Goal: Task Accomplishment & Management: Use online tool/utility

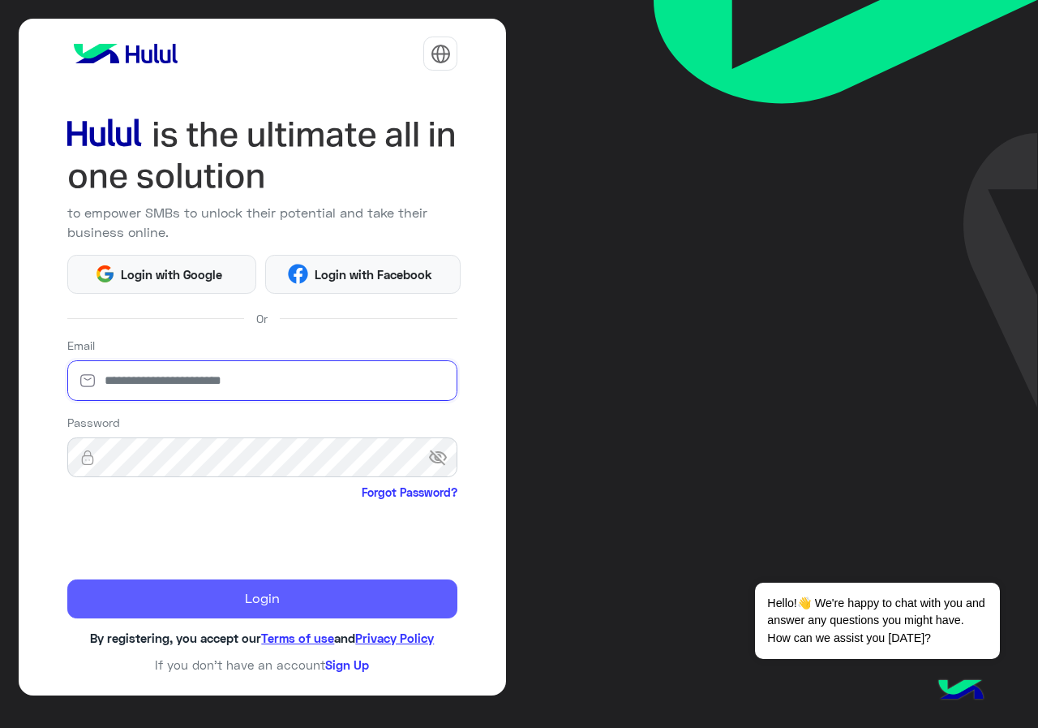
type input "**********"
click at [286, 608] on button "Login" at bounding box center [262, 598] width 391 height 39
click at [213, 607] on button "Login" at bounding box center [262, 598] width 391 height 39
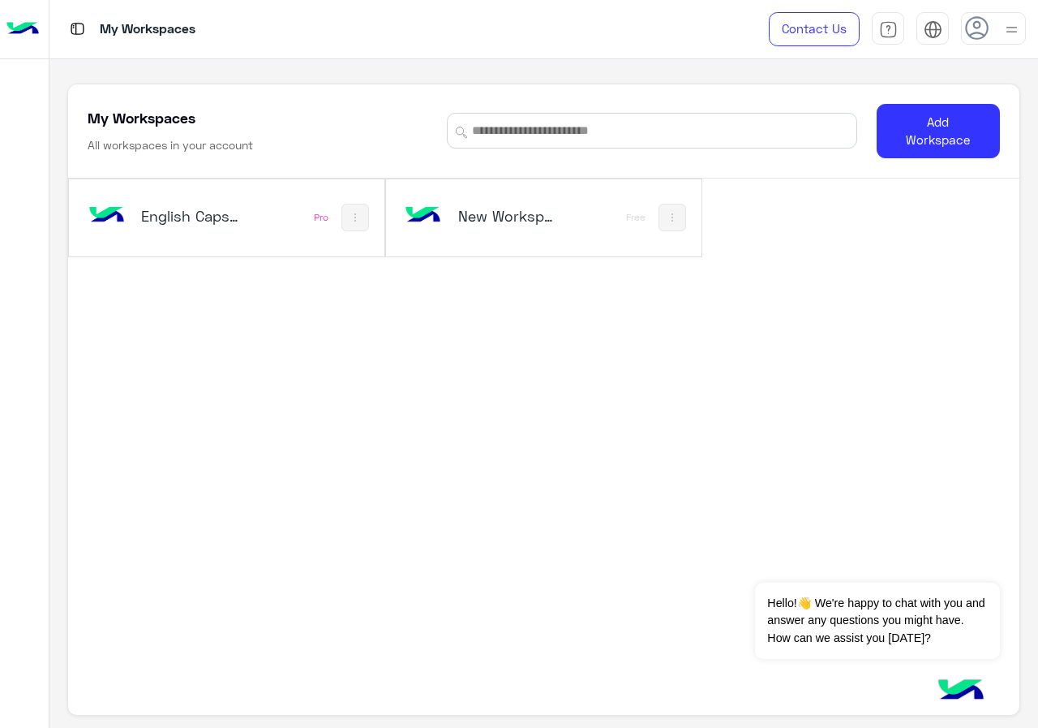
click at [303, 216] on div "English Capsules Pro" at bounding box center [227, 217] width 316 height 77
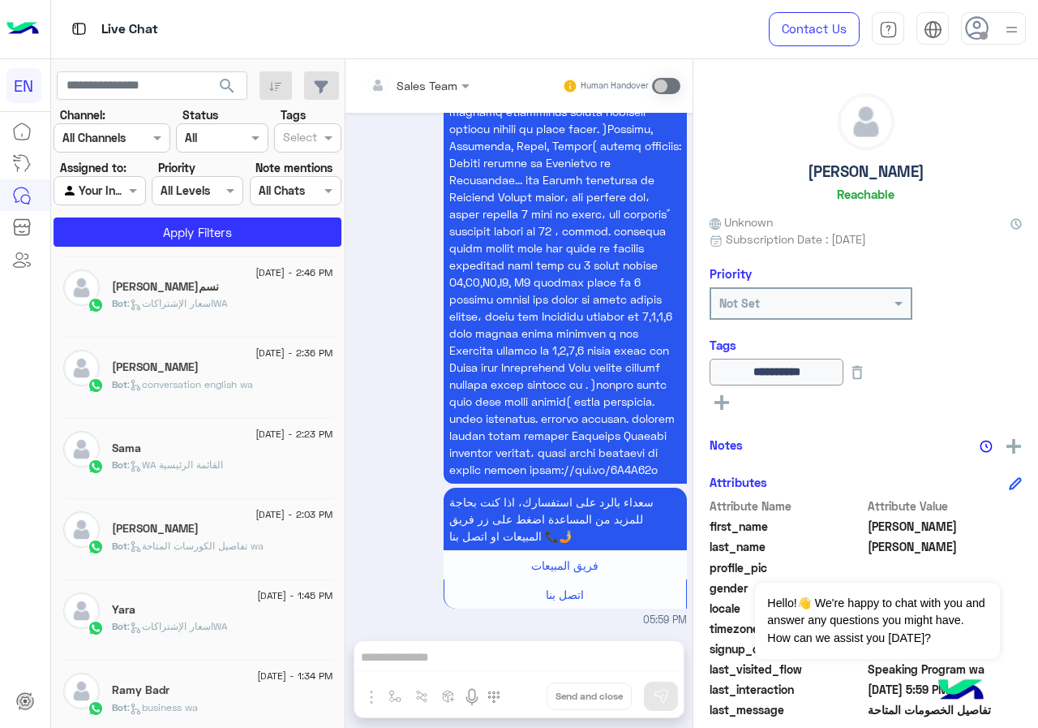
scroll to position [649, 0]
click at [193, 522] on div "[PERSON_NAME]" at bounding box center [222, 529] width 221 height 17
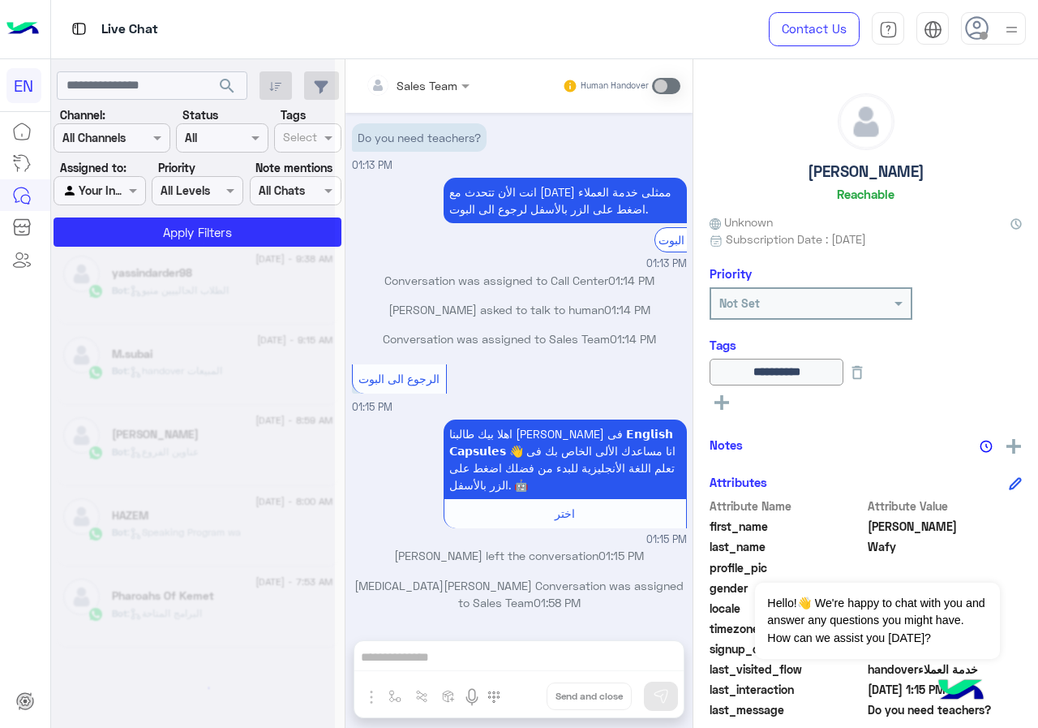
scroll to position [8, 0]
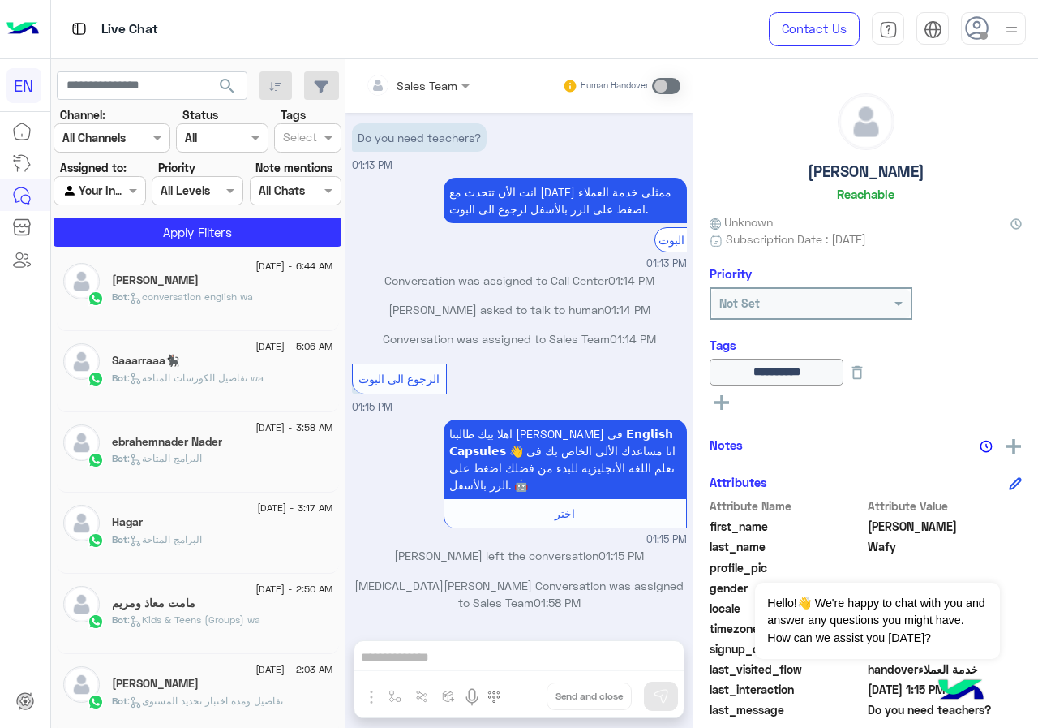
click at [207, 557] on div "Bot : البرامج المتاحة" at bounding box center [222, 546] width 221 height 28
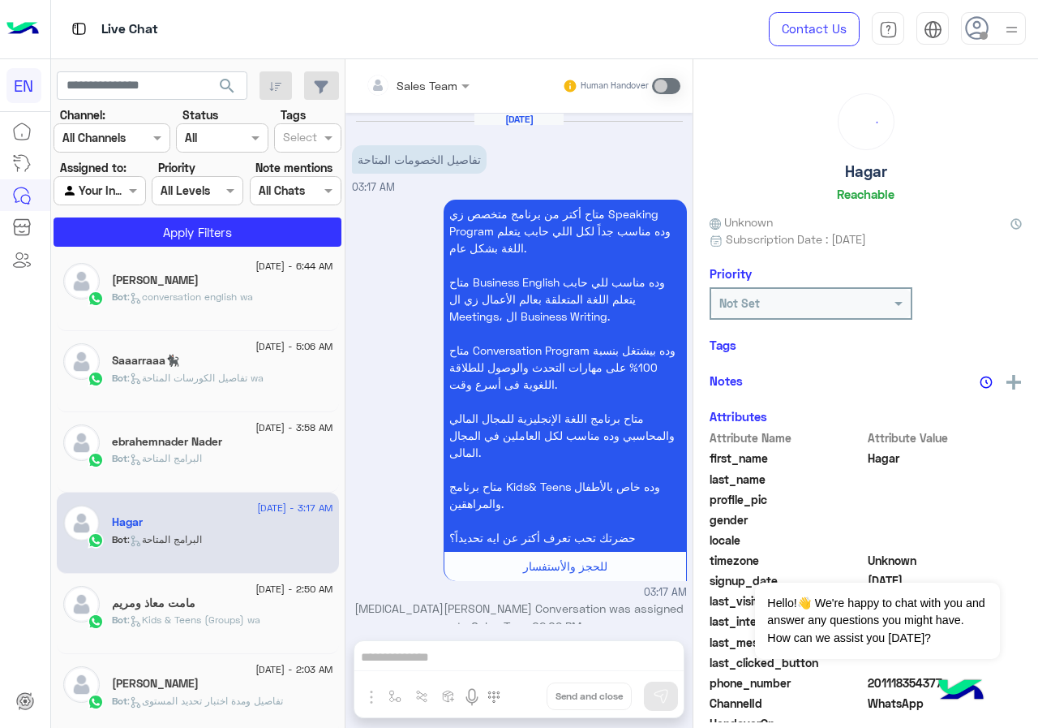
scroll to position [24, 0]
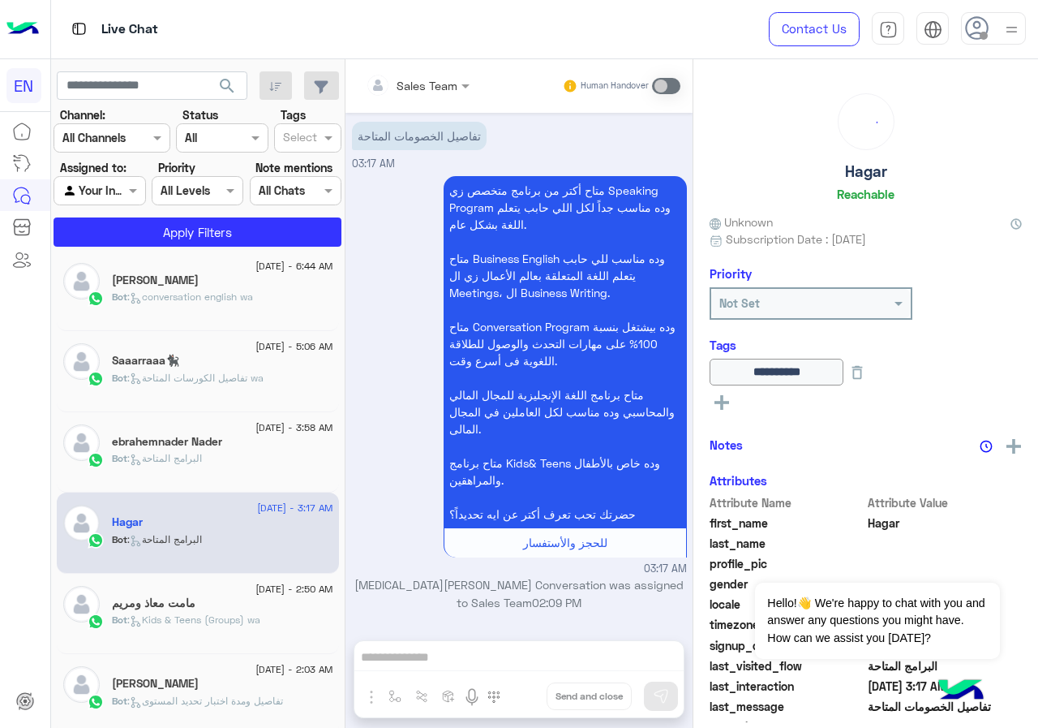
click at [200, 616] on span ": Kids & Teens (Groups) wa" at bounding box center [193, 619] width 133 height 12
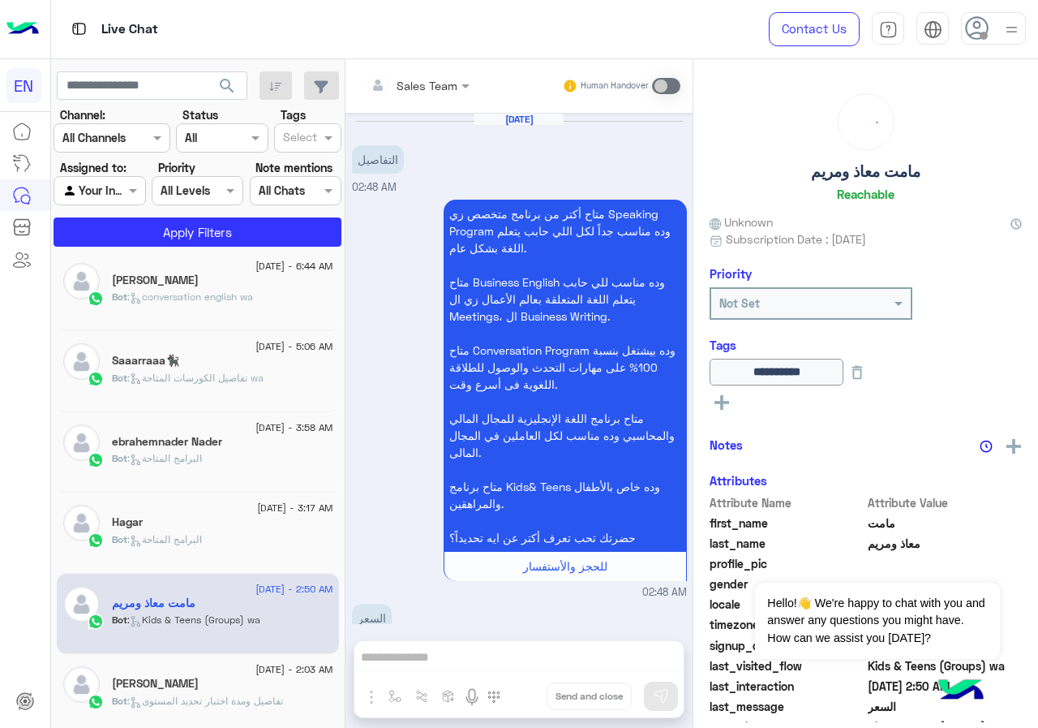
scroll to position [1466, 0]
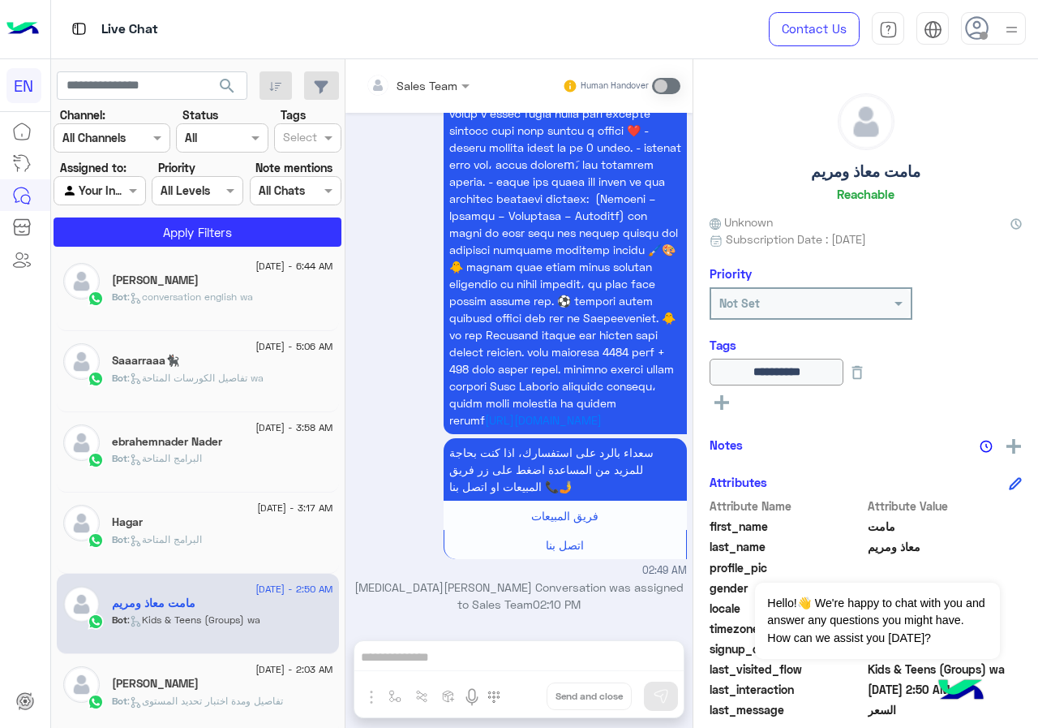
click at [727, 397] on icon at bounding box center [722, 402] width 15 height 15
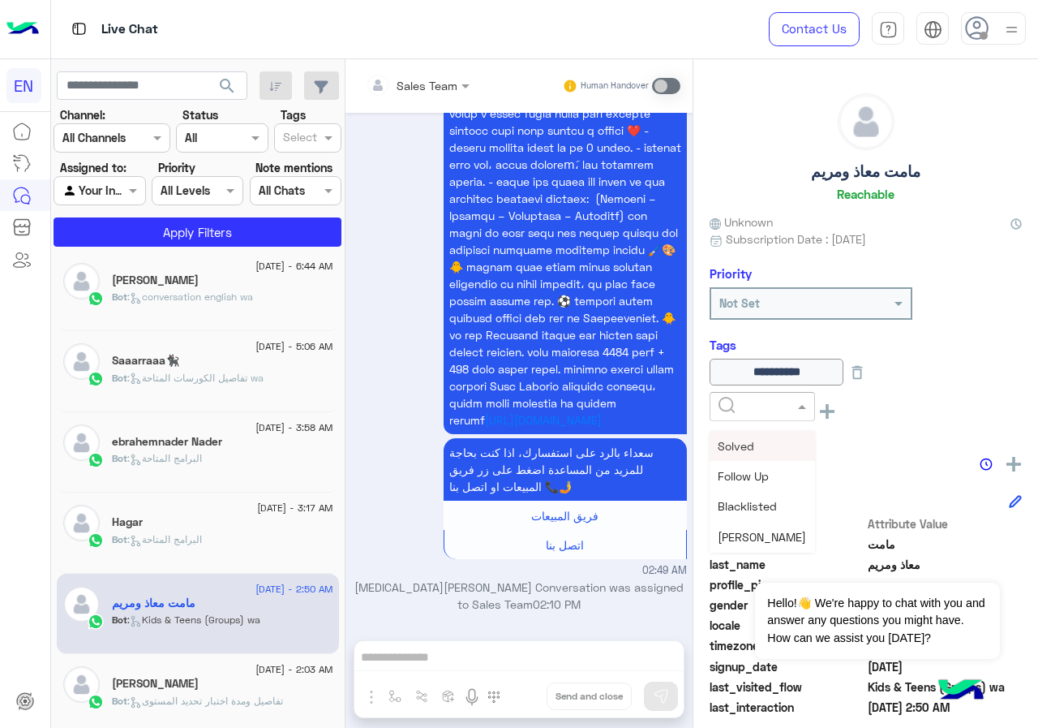
click at [759, 410] on input "text" at bounding box center [743, 406] width 49 height 17
click at [801, 412] on span at bounding box center [804, 405] width 20 height 17
click at [965, 353] on div "**********" at bounding box center [866, 385] width 312 height 97
